Goal: Task Accomplishment & Management: Complete application form

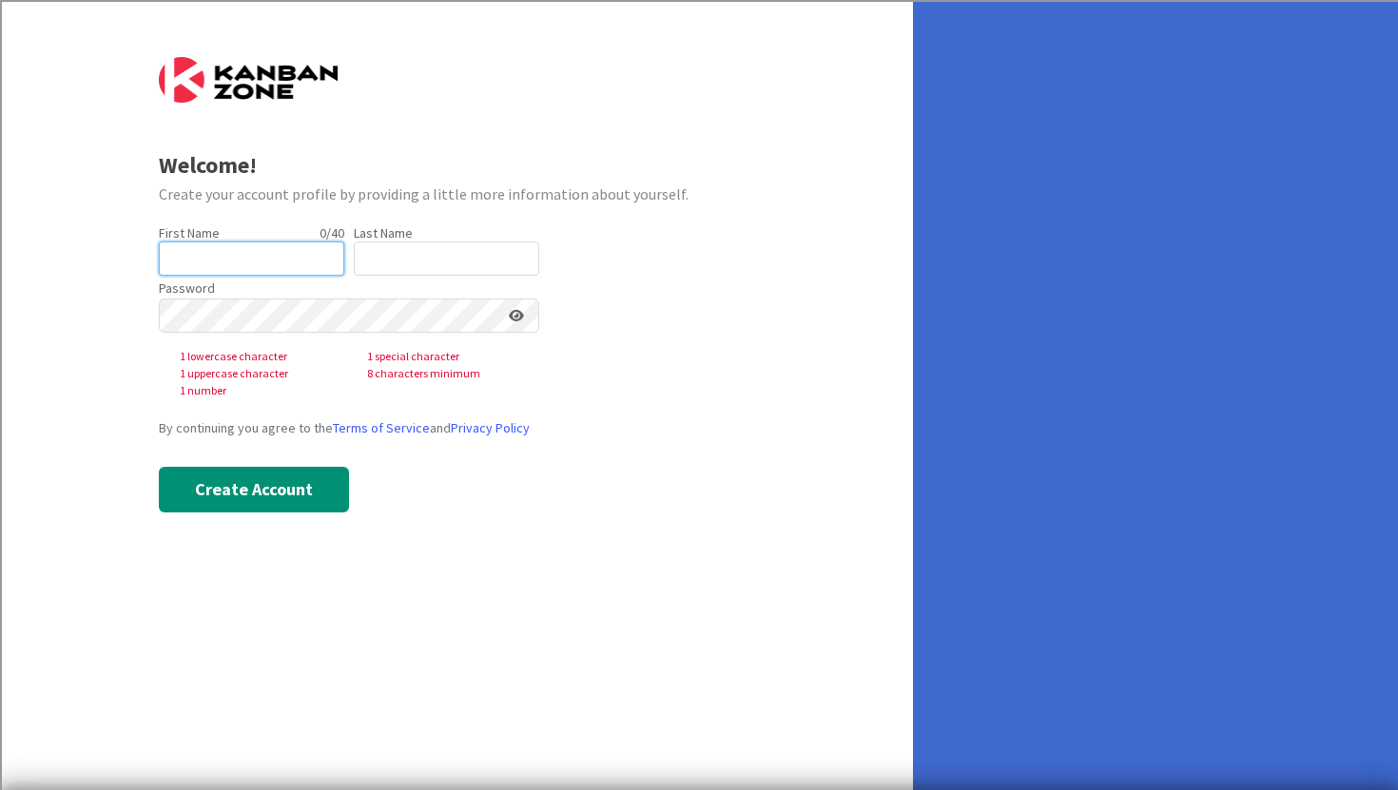
click at [279, 247] on input "text" at bounding box center [251, 259] width 185 height 34
type input "Tia"
click at [444, 256] on input "text" at bounding box center [446, 259] width 185 height 34
type input "Shack"
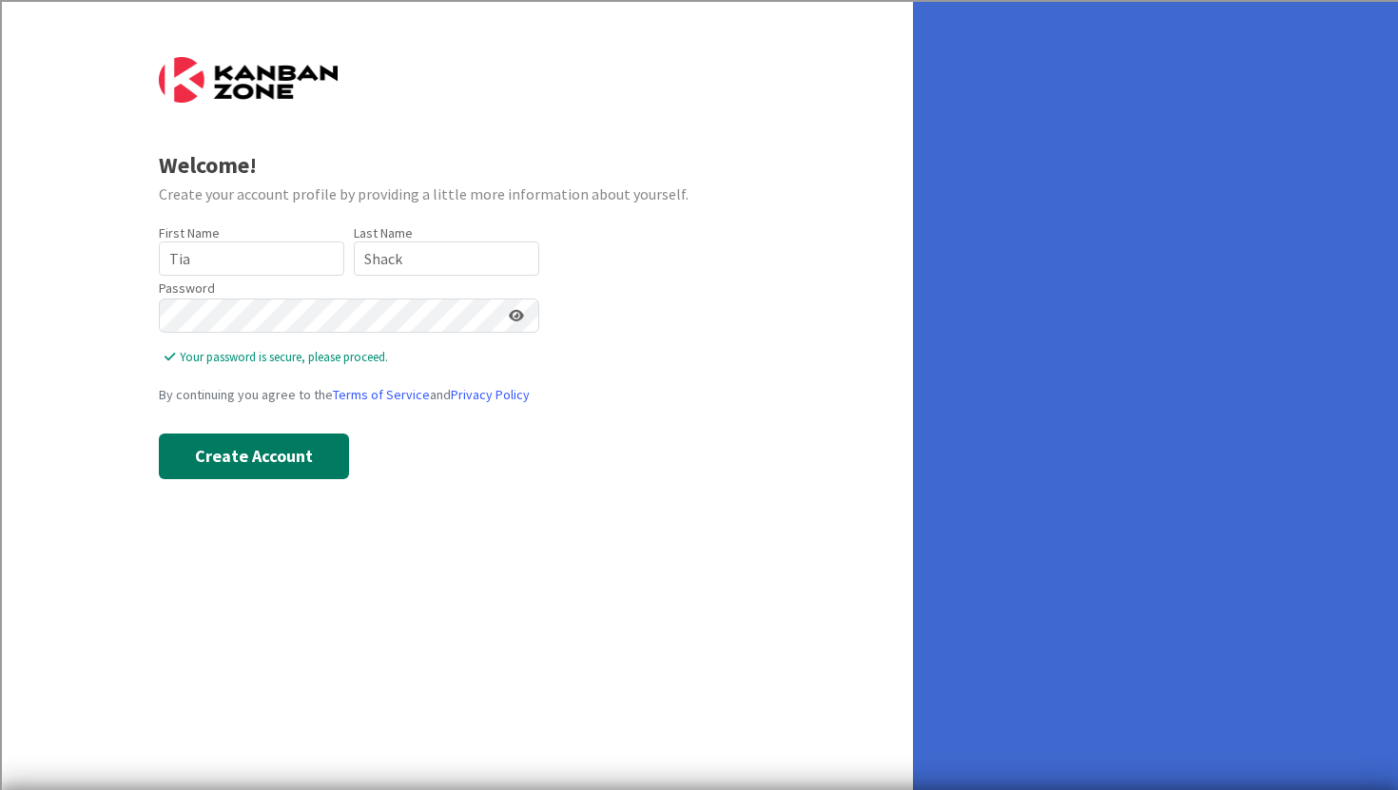
click at [313, 450] on button "Create Account" at bounding box center [254, 457] width 190 height 46
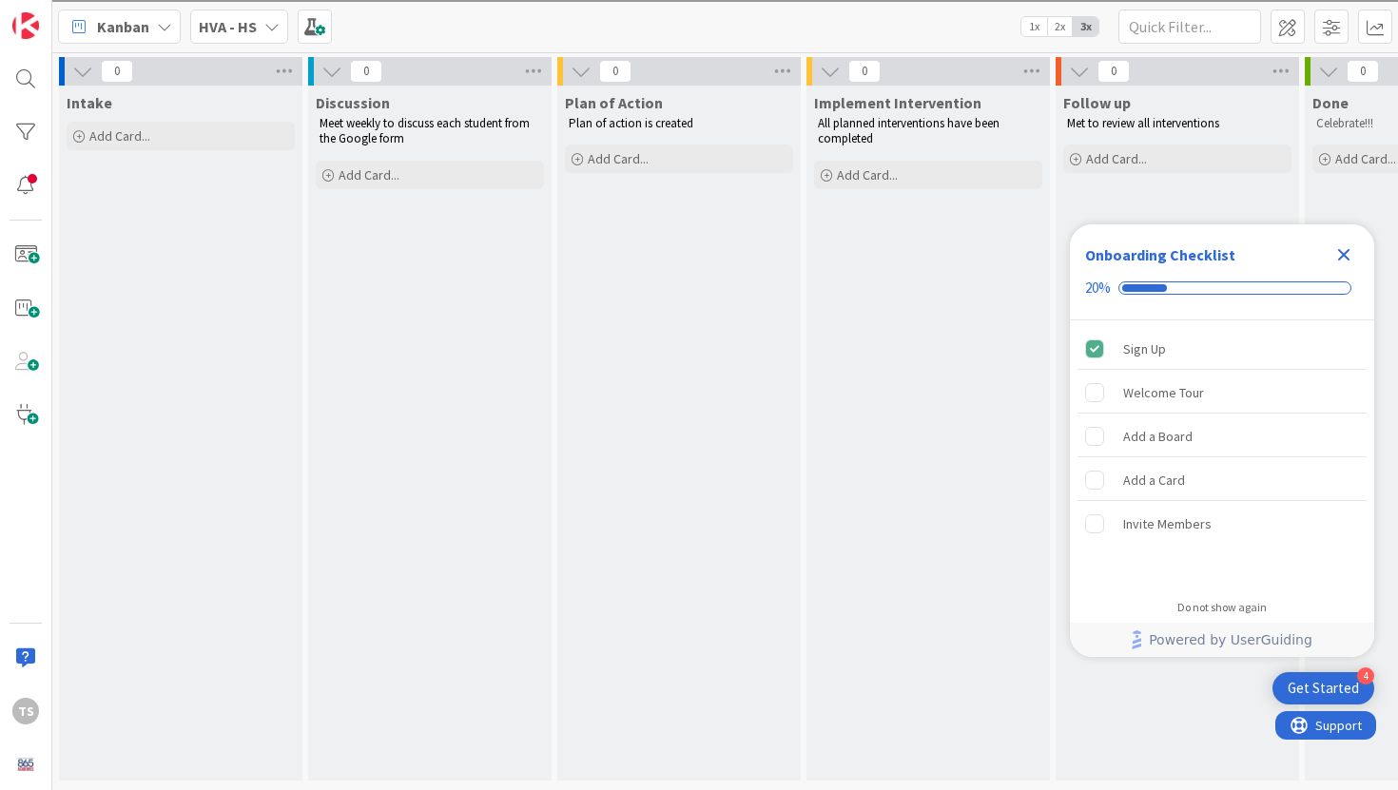
click at [1345, 263] on icon "Close Checklist" at bounding box center [1344, 254] width 23 height 23
